Goal: Task Accomplishment & Management: Check status

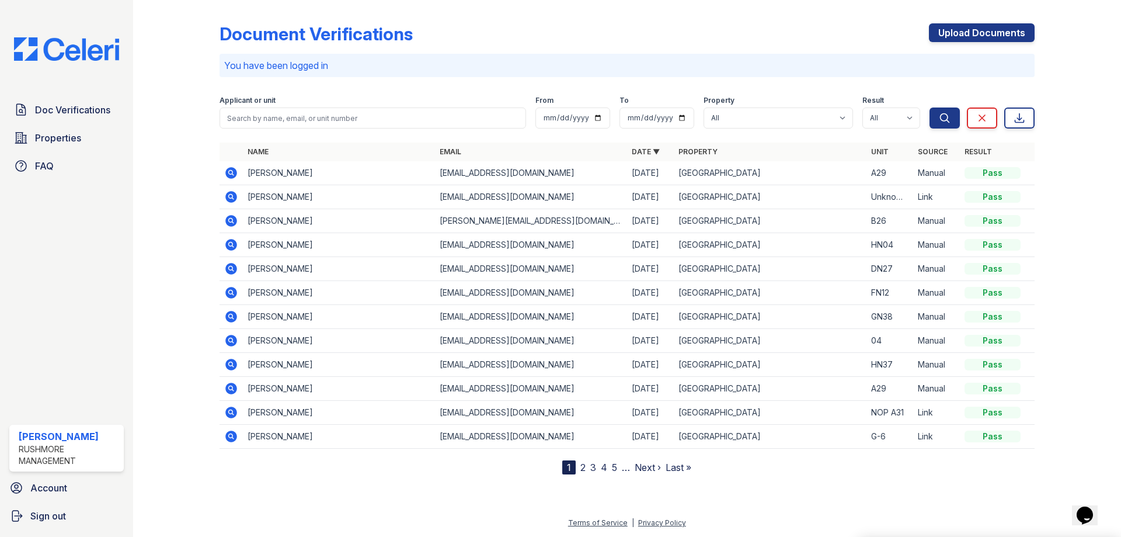
click at [235, 193] on icon at bounding box center [231, 197] width 12 height 12
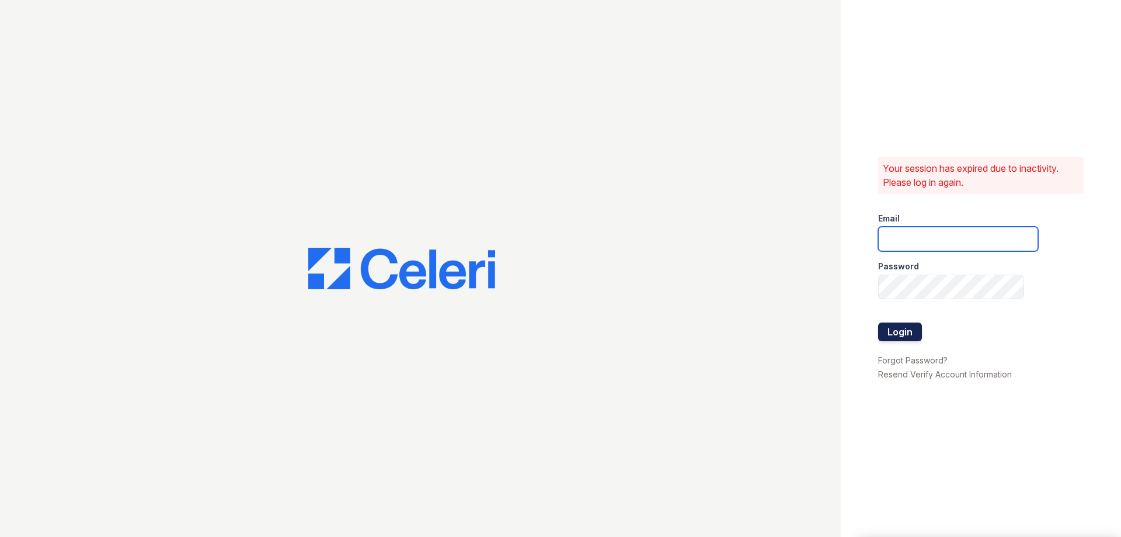
type input "[EMAIL_ADDRESS][DOMAIN_NAME]"
click at [904, 328] on button "Login" at bounding box center [900, 331] width 44 height 19
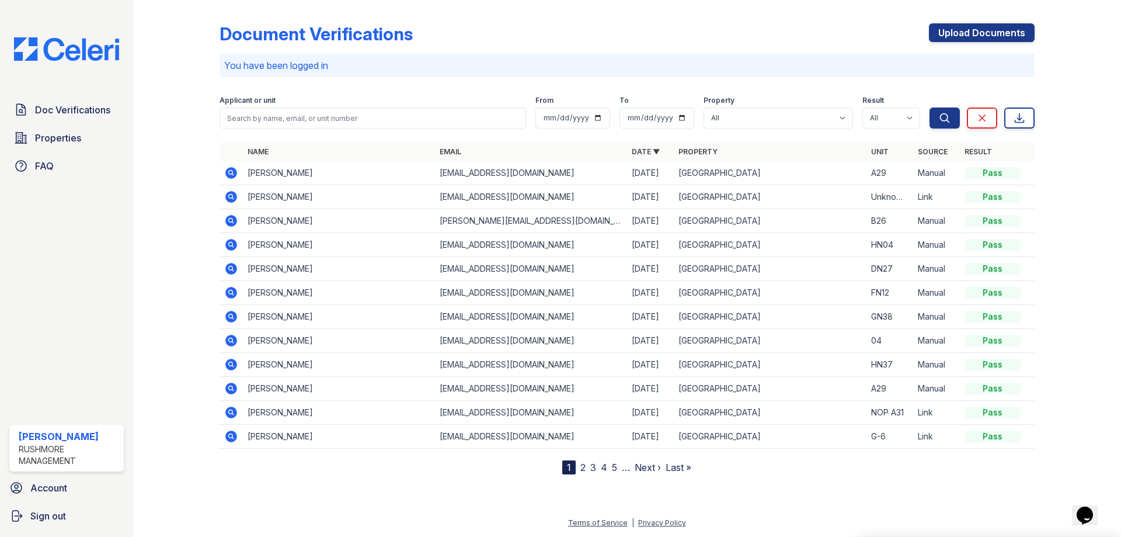
click at [232, 191] on icon at bounding box center [231, 197] width 12 height 12
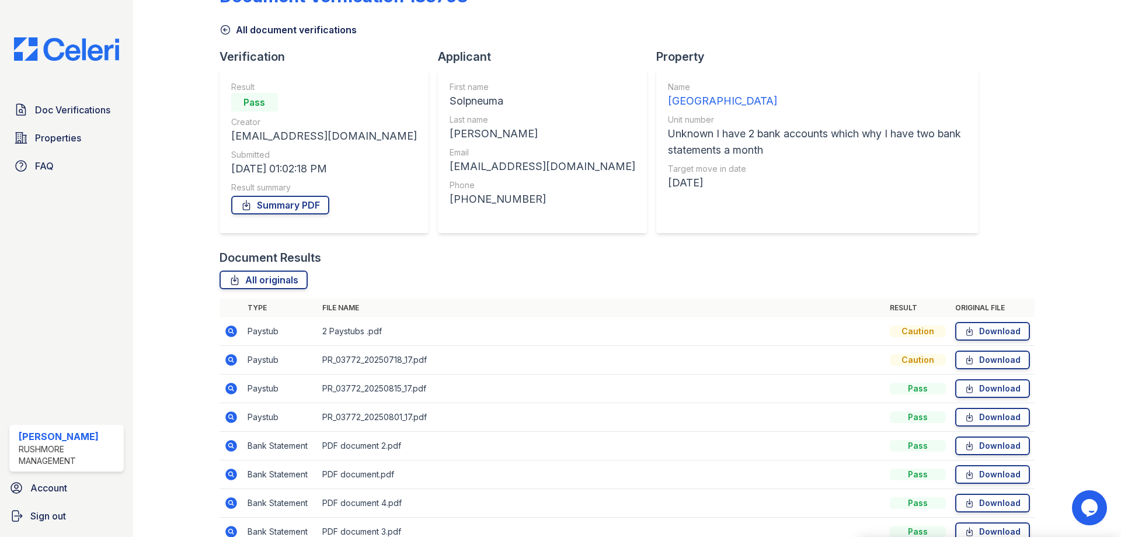
scroll to position [58, 0]
